Goal: Transaction & Acquisition: Register for event/course

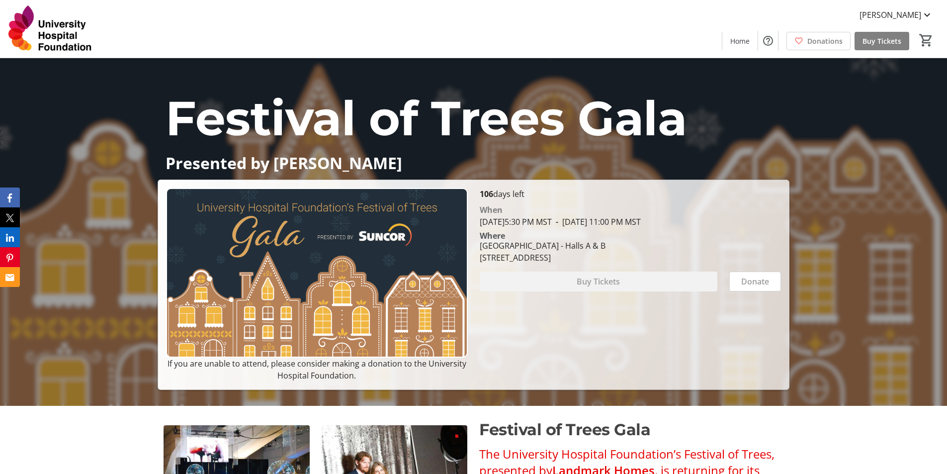
scroll to position [249, 0]
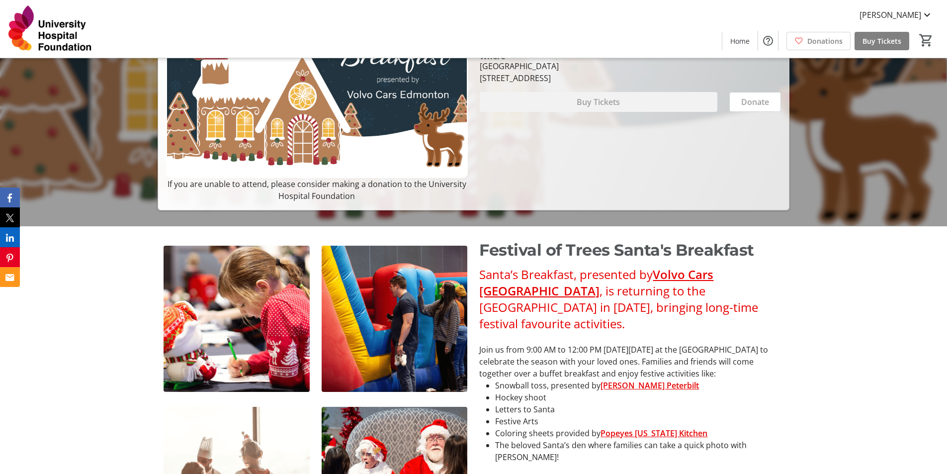
scroll to position [249, 0]
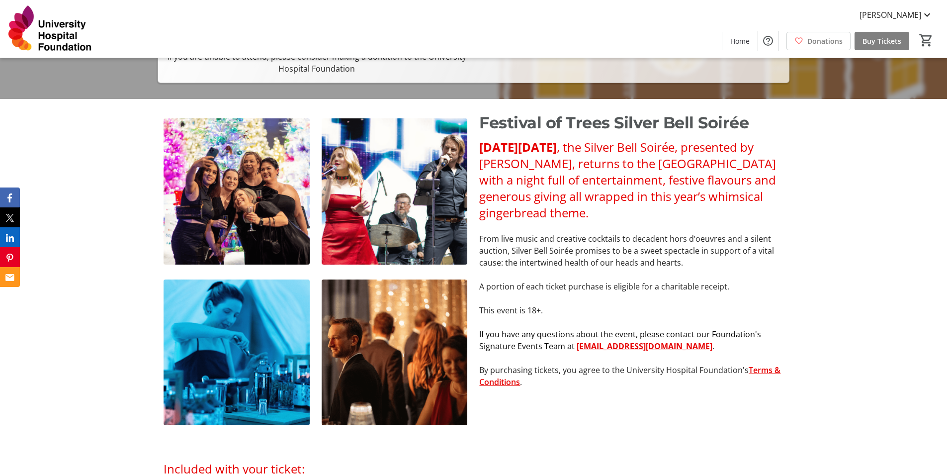
scroll to position [398, 0]
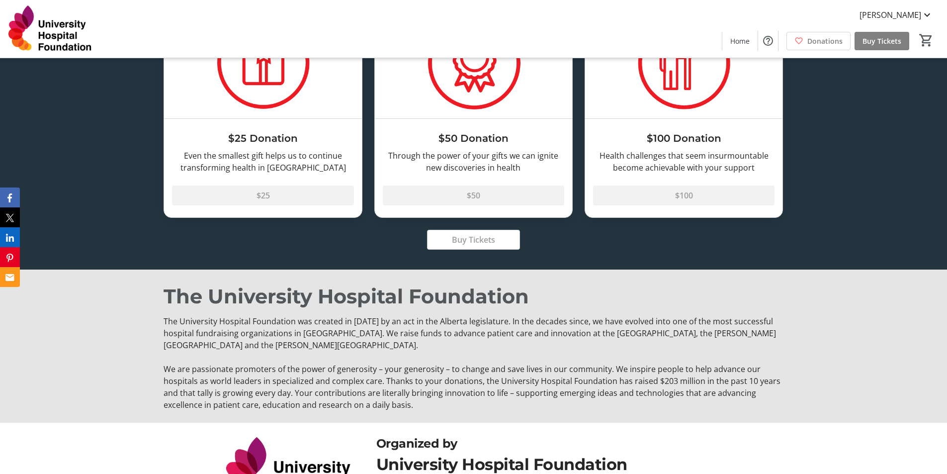
scroll to position [2041, 0]
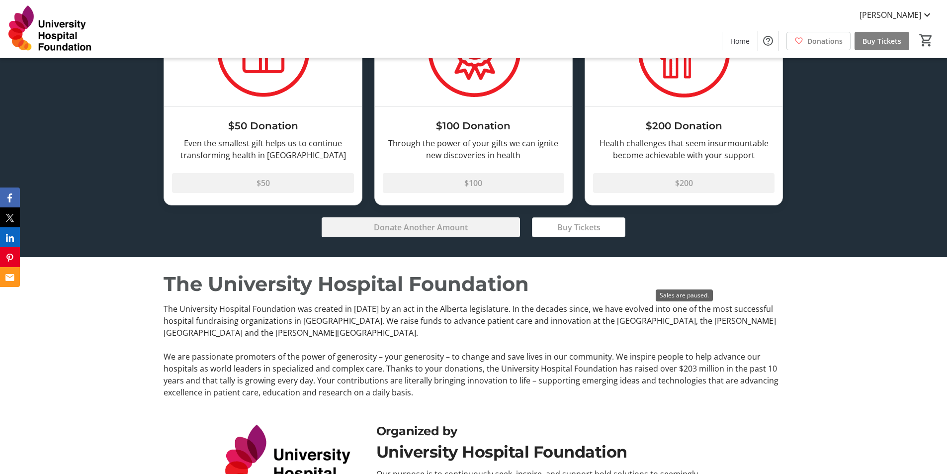
scroll to position [2065, 0]
